Goal: Task Accomplishment & Management: Manage account settings

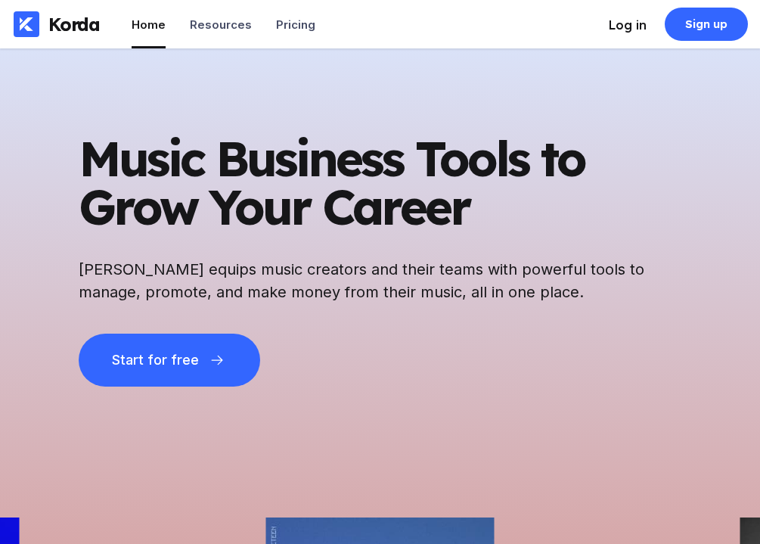
click at [620, 21] on div "Log in" at bounding box center [628, 24] width 38 height 15
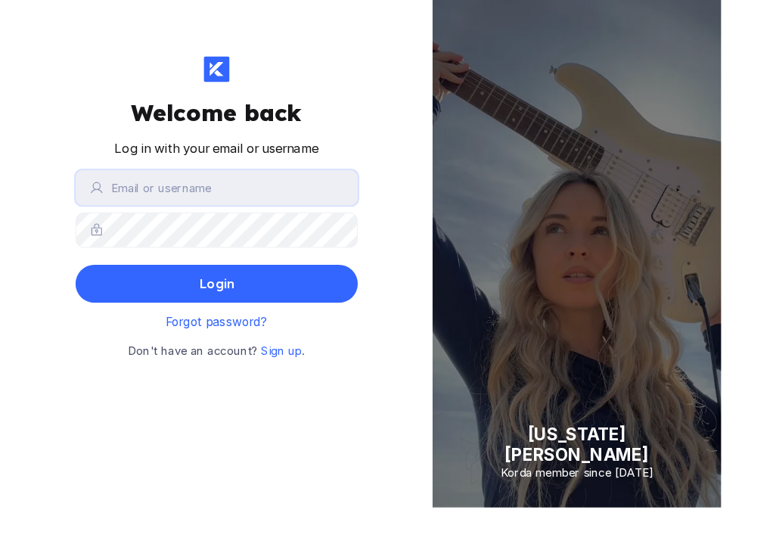
type input "eliverano"
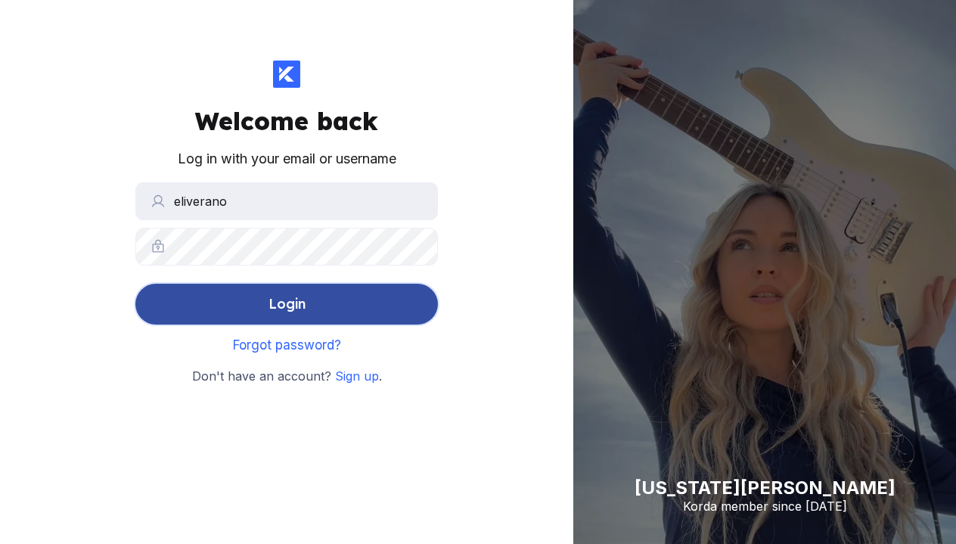
click at [348, 303] on button "Login" at bounding box center [286, 304] width 303 height 41
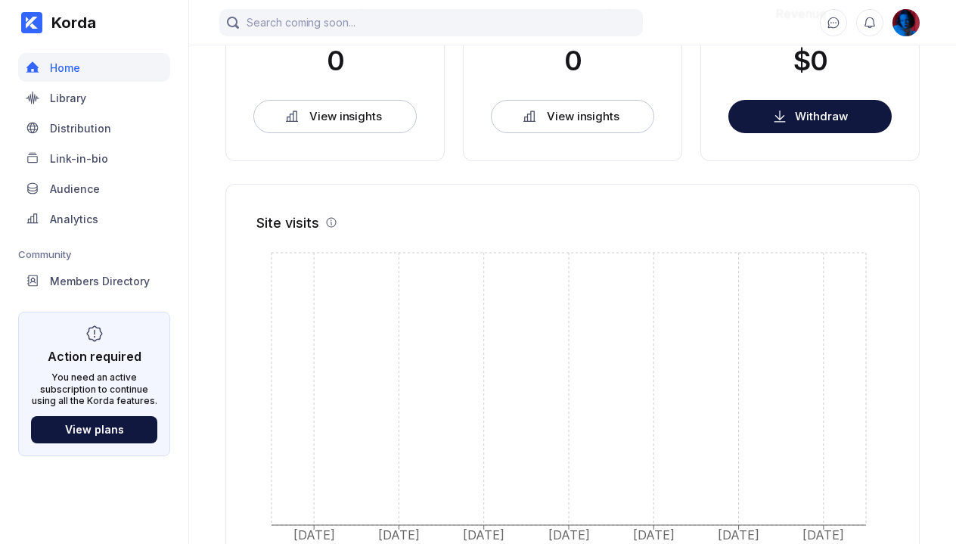
scroll to position [416, 0]
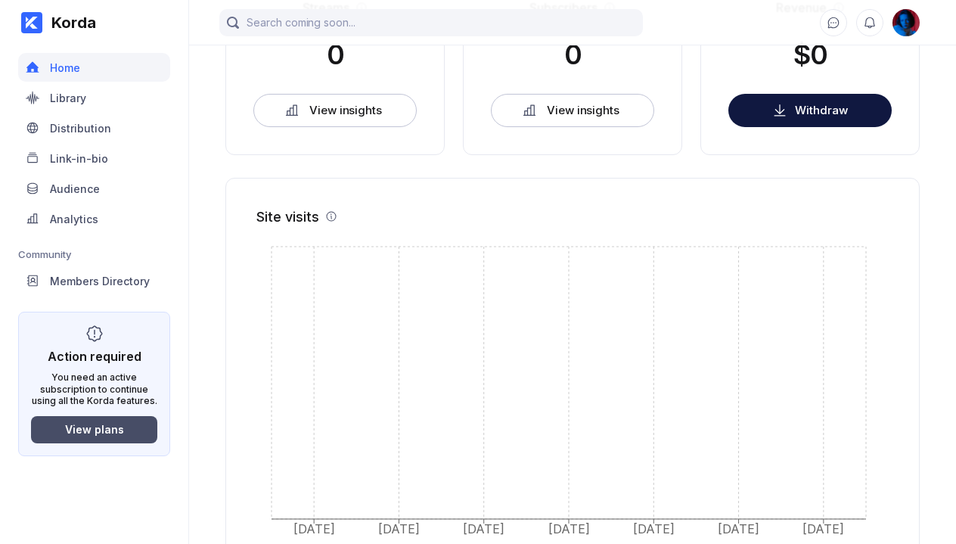
click at [100, 426] on div "View plans" at bounding box center [94, 429] width 59 height 13
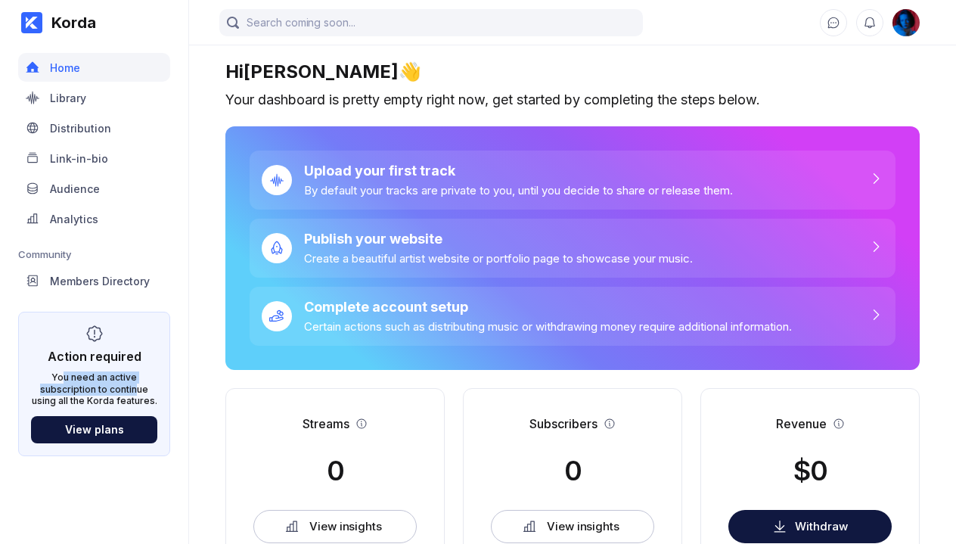
drag, startPoint x: 64, startPoint y: 374, endPoint x: 133, endPoint y: 392, distance: 71.2
click at [133, 392] on div "You need an active subscription to continue using all the Korda features." at bounding box center [94, 389] width 126 height 36
click at [760, 28] on img at bounding box center [906, 22] width 27 height 27
